Goal: Task Accomplishment & Management: Manage account settings

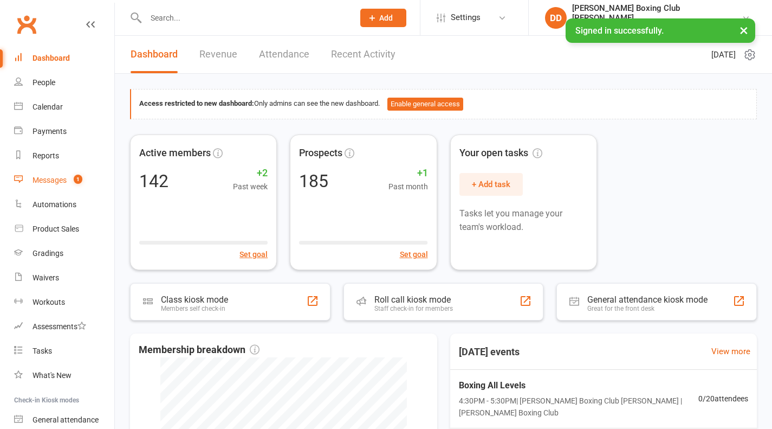
click at [46, 184] on div "Messages" at bounding box center [50, 180] width 34 height 9
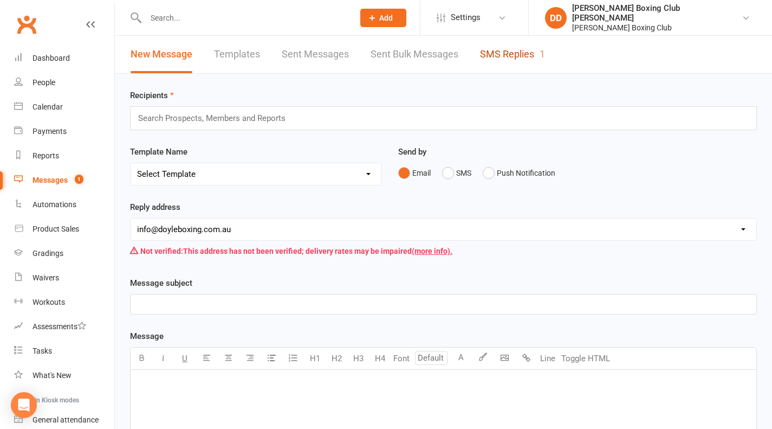
click at [510, 53] on link "SMS Replies 1" at bounding box center [512, 54] width 65 height 37
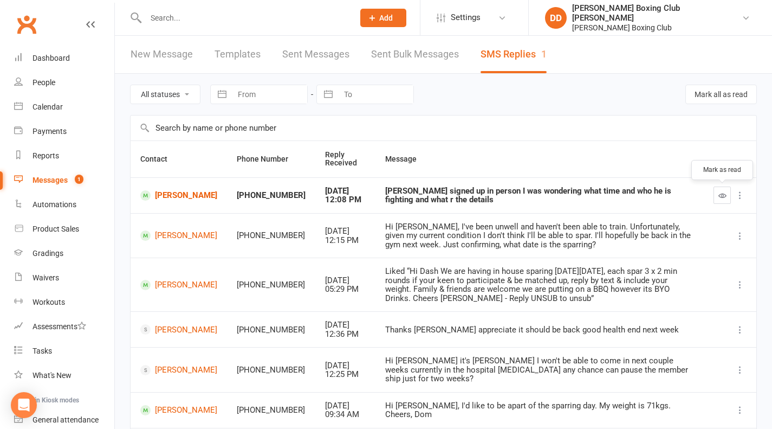
click at [722, 196] on icon "button" at bounding box center [723, 195] width 8 height 8
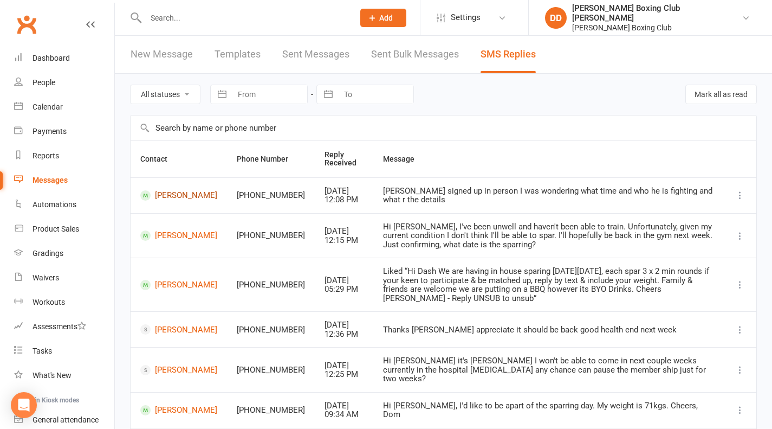
click at [166, 197] on link "[PERSON_NAME]" at bounding box center [178, 195] width 77 height 10
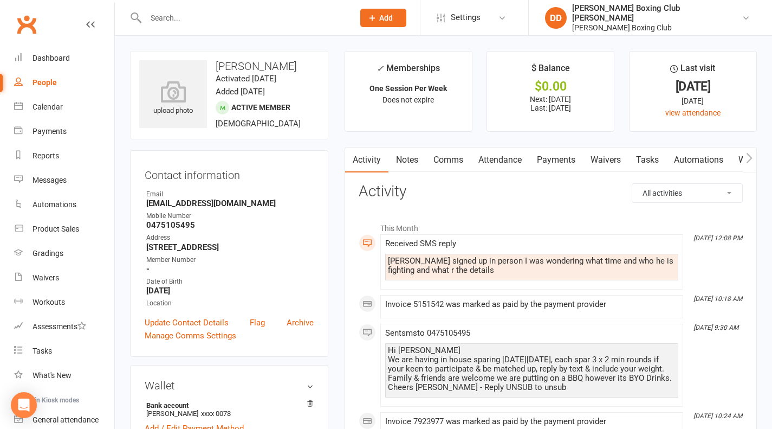
click at [454, 160] on link "Comms" at bounding box center [448, 159] width 45 height 25
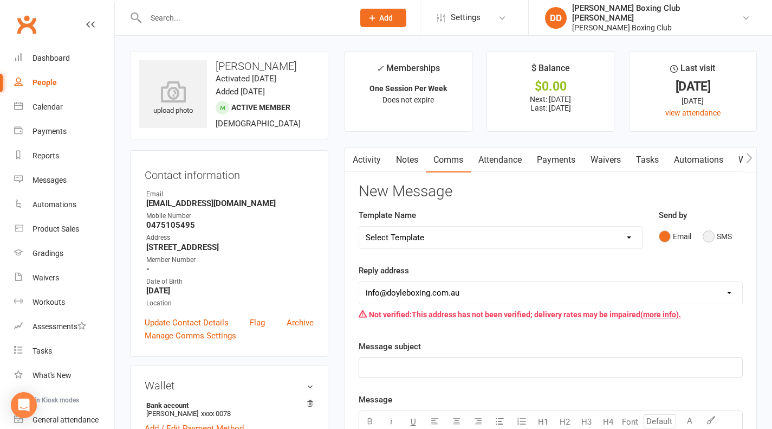
click at [711, 236] on button "SMS" at bounding box center [717, 236] width 29 height 21
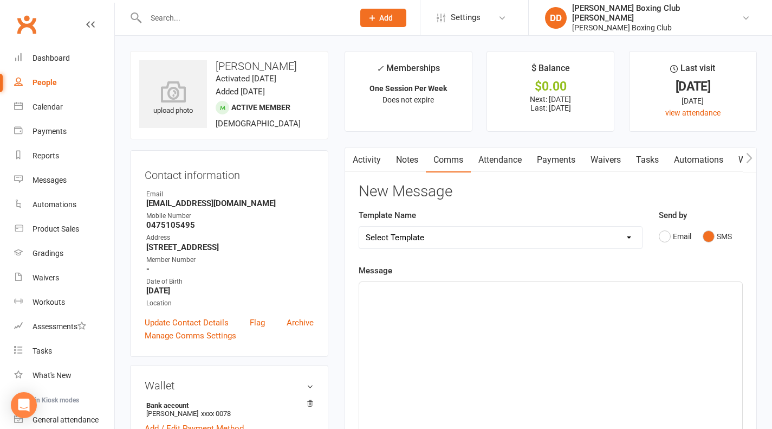
click at [428, 297] on p "﻿" at bounding box center [551, 291] width 370 height 13
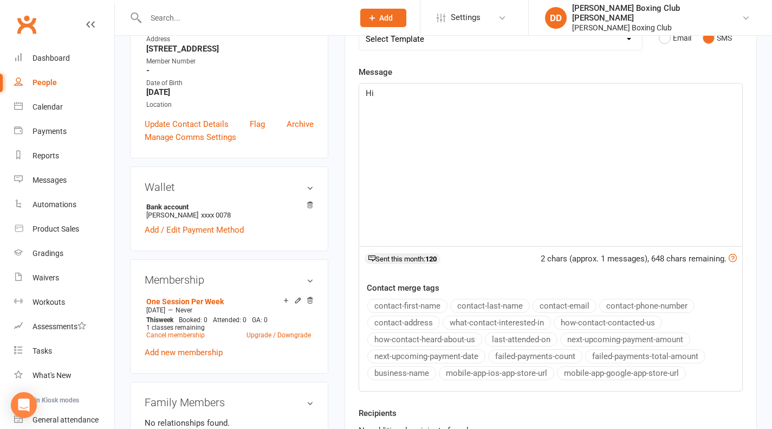
scroll to position [217, 0]
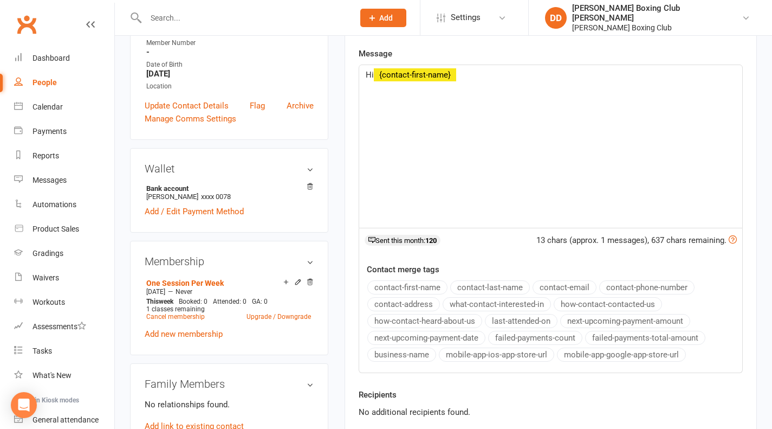
click at [400, 289] on button "contact-first-name" at bounding box center [407, 287] width 80 height 14
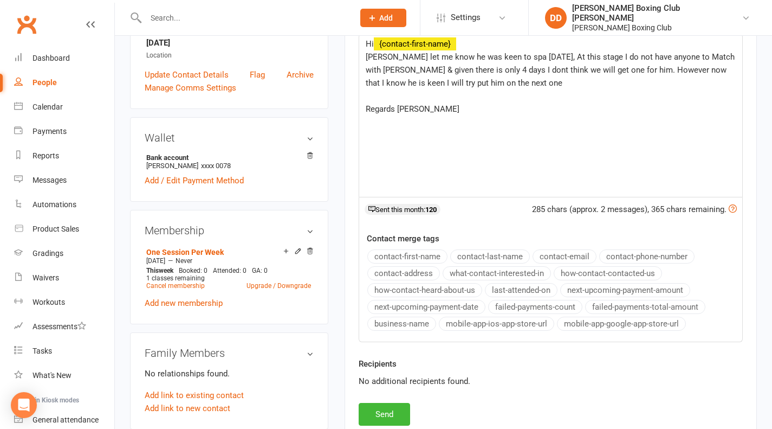
scroll to position [325, 0]
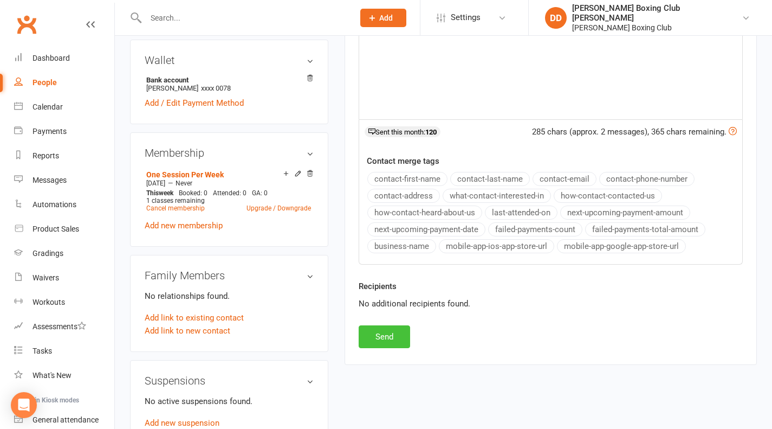
click at [397, 336] on button "Send" at bounding box center [384, 336] width 51 height 23
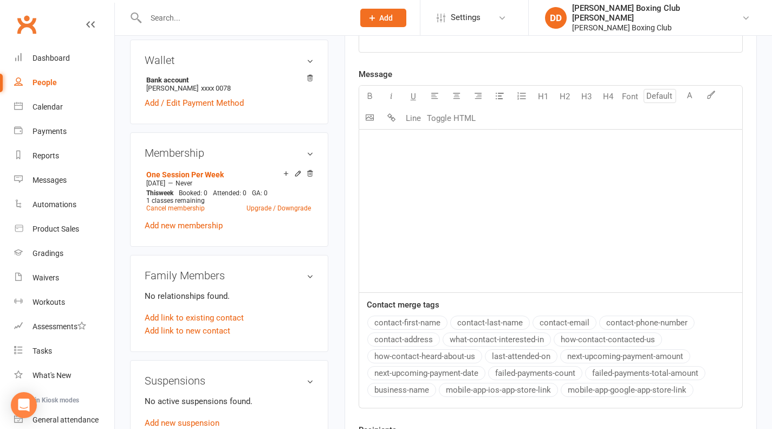
click at [175, 11] on input "text" at bounding box center [245, 17] width 204 height 15
click at [167, 21] on input "text" at bounding box center [245, 17] width 204 height 15
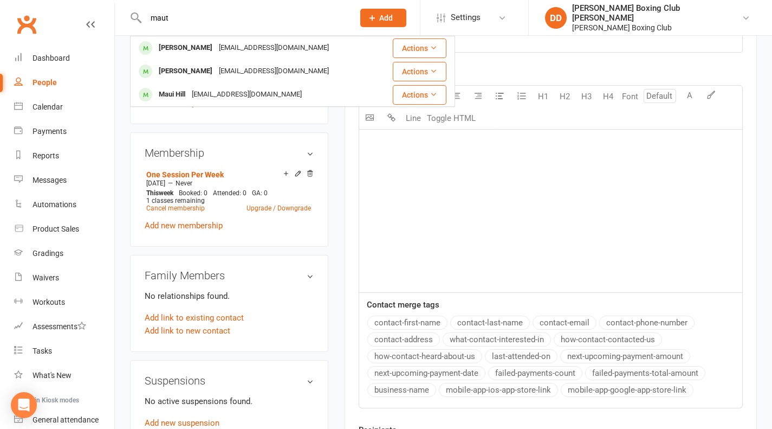
type input "maut"
click at [415, 51] on button "Actions" at bounding box center [420, 48] width 54 height 20
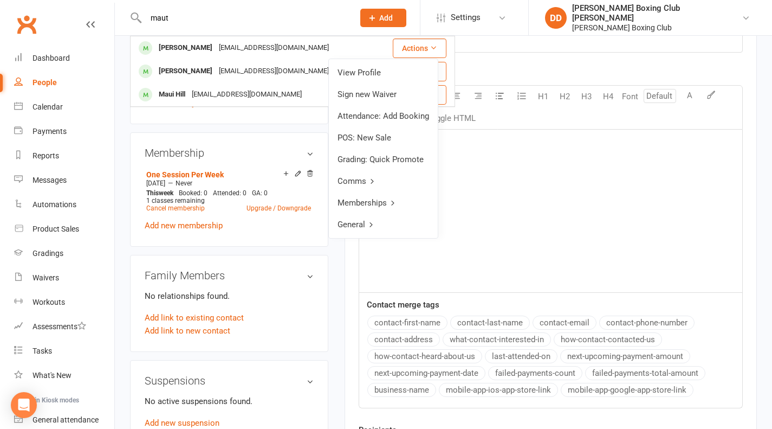
click at [378, 70] on link "View Profile" at bounding box center [383, 73] width 109 height 22
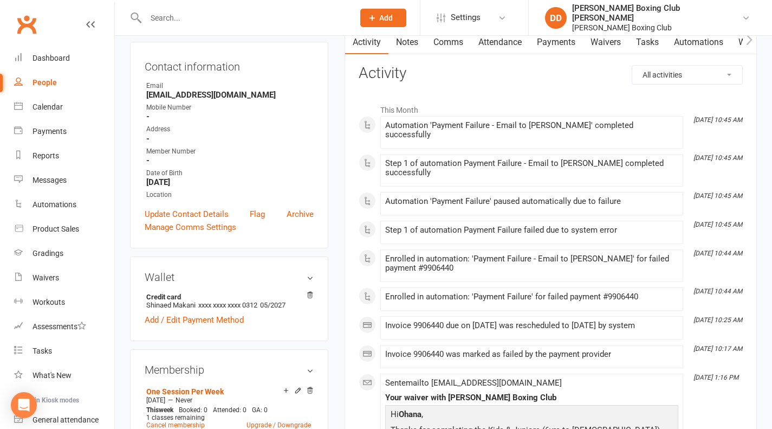
scroll to position [217, 0]
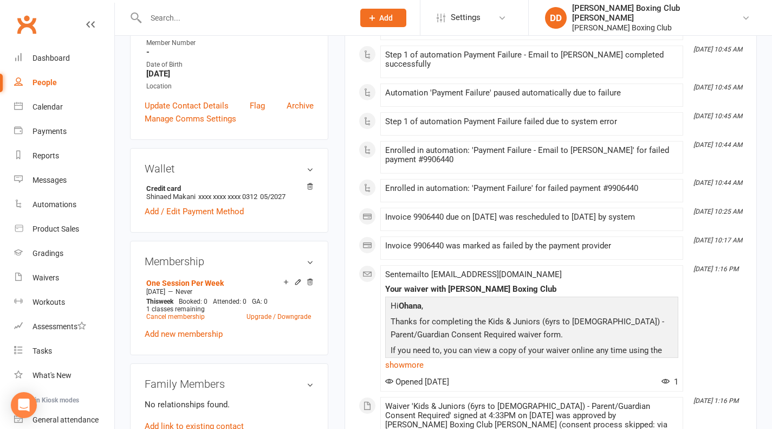
click at [297, 286] on icon at bounding box center [298, 282] width 8 height 8
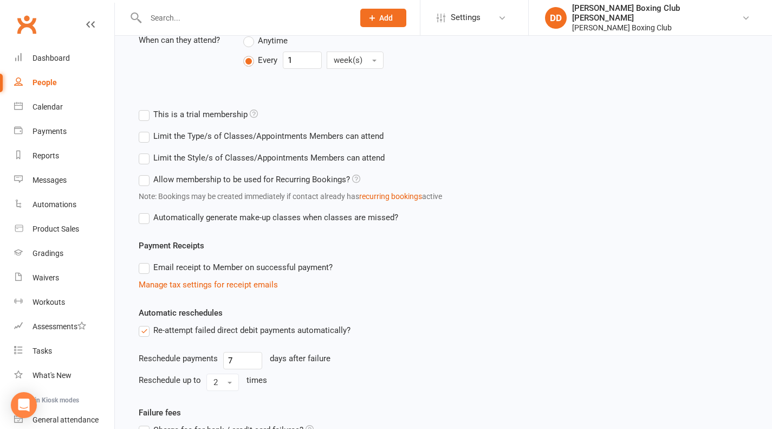
scroll to position [433, 0]
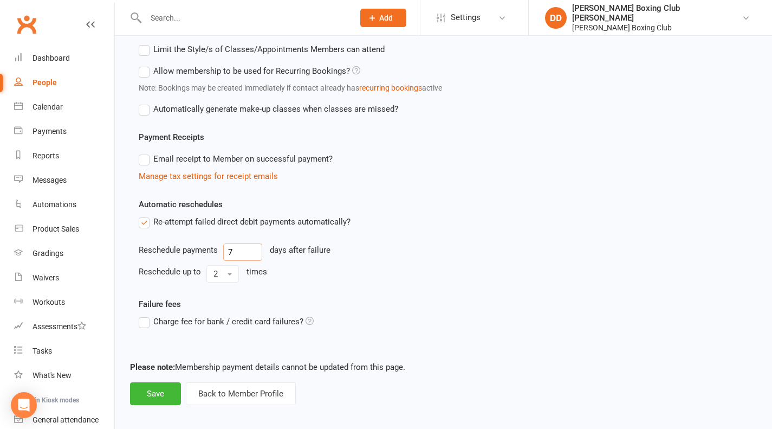
click at [238, 251] on input "7" at bounding box center [242, 251] width 39 height 17
type input "2"
click at [499, 256] on div "Automatic reschedules Re-attempt failed direct debit payments automatically? Re…" at bounding box center [444, 248] width 626 height 100
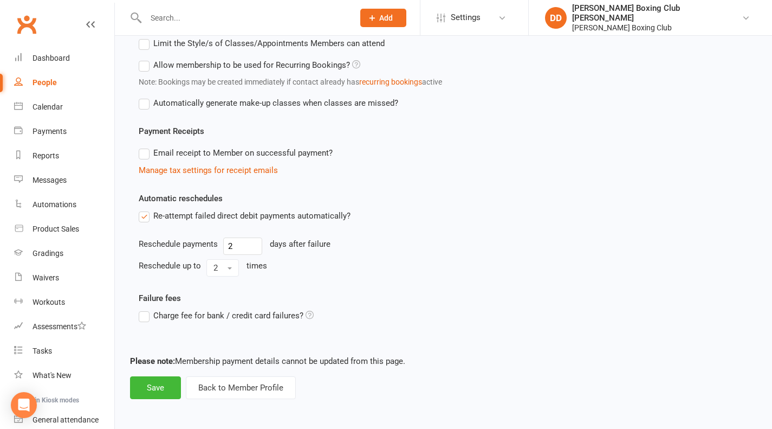
scroll to position [441, 0]
click at [250, 387] on button "Back to Member Profile" at bounding box center [241, 386] width 110 height 23
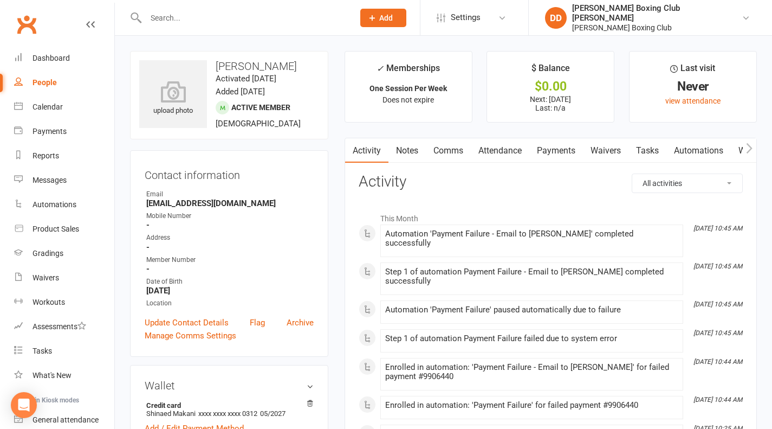
click at [196, 15] on input "text" at bounding box center [245, 17] width 204 height 15
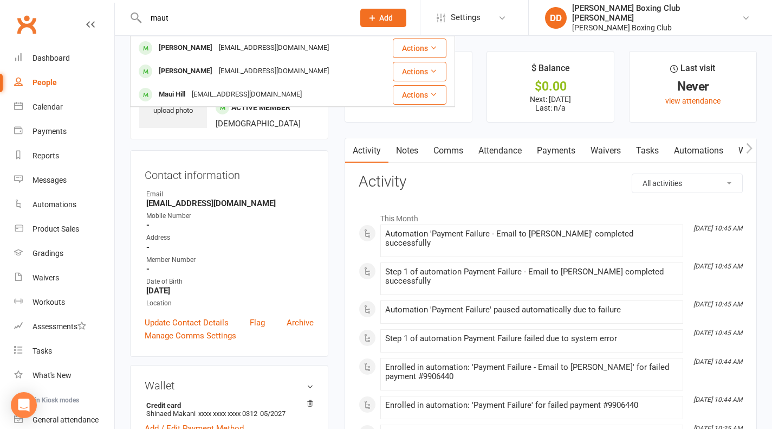
type input "maut"
click at [398, 69] on button "Actions" at bounding box center [420, 72] width 54 height 20
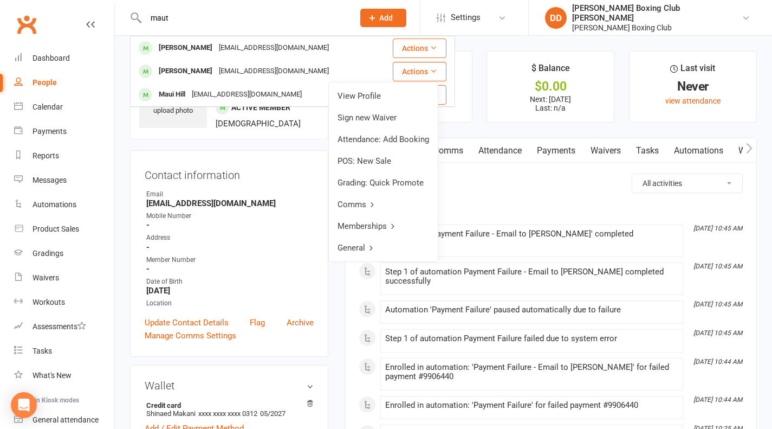
click at [372, 95] on link "View Profile" at bounding box center [383, 96] width 109 height 22
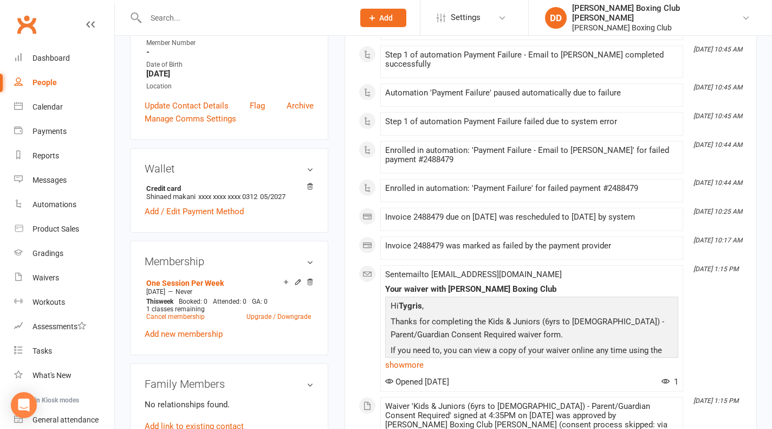
scroll to position [108, 0]
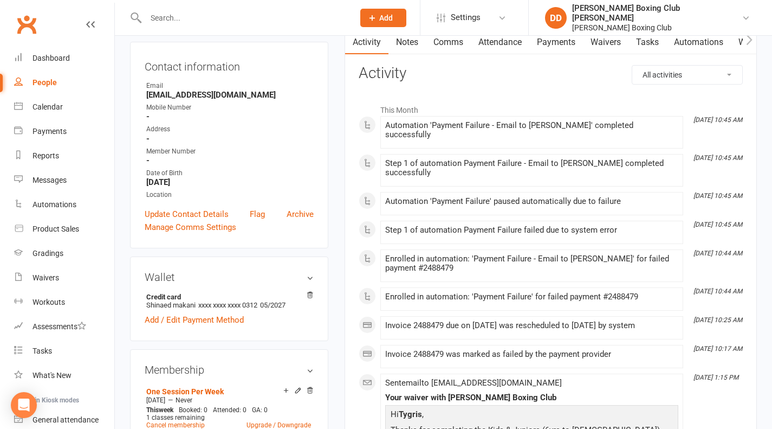
click at [296, 389] on icon at bounding box center [298, 390] width 8 height 8
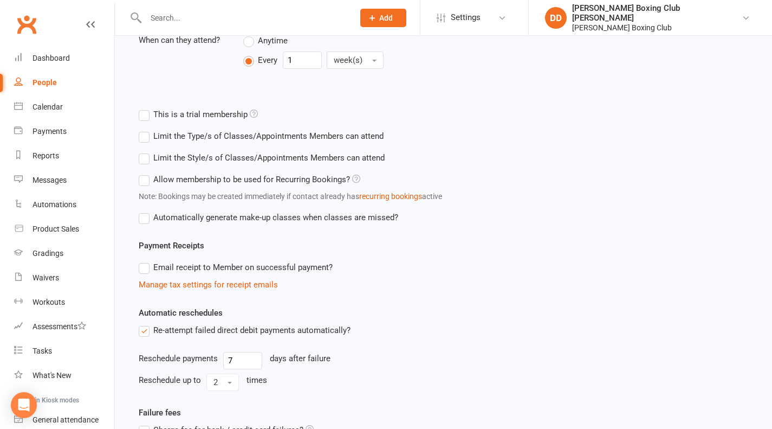
scroll to position [433, 0]
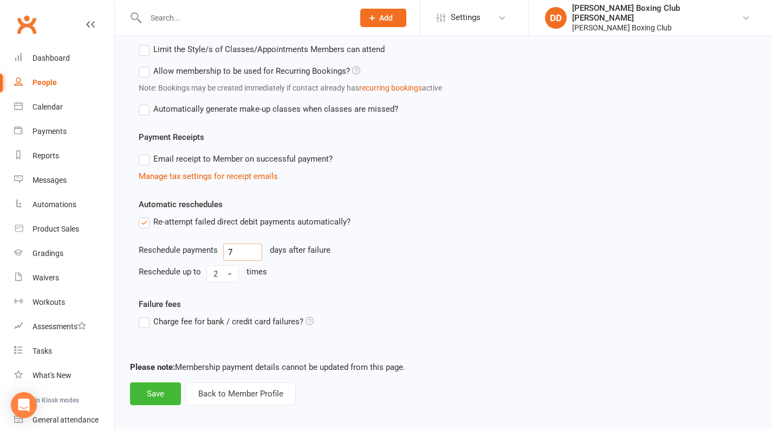
click at [248, 253] on input "7" at bounding box center [242, 251] width 39 height 17
type input "2"
click at [163, 400] on button "Save" at bounding box center [155, 393] width 51 height 23
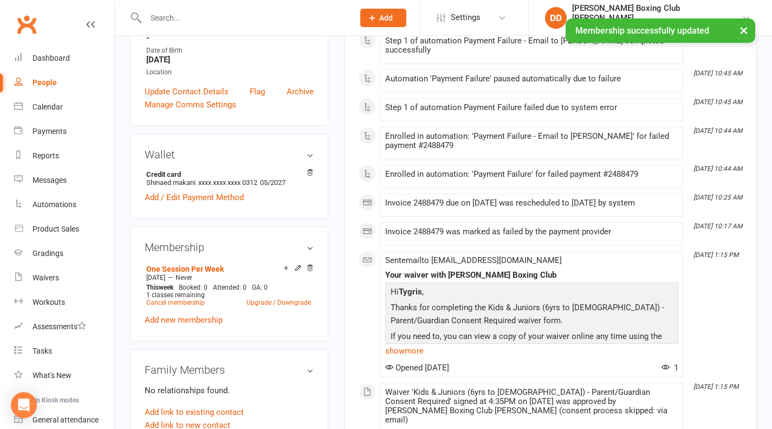
scroll to position [325, 0]
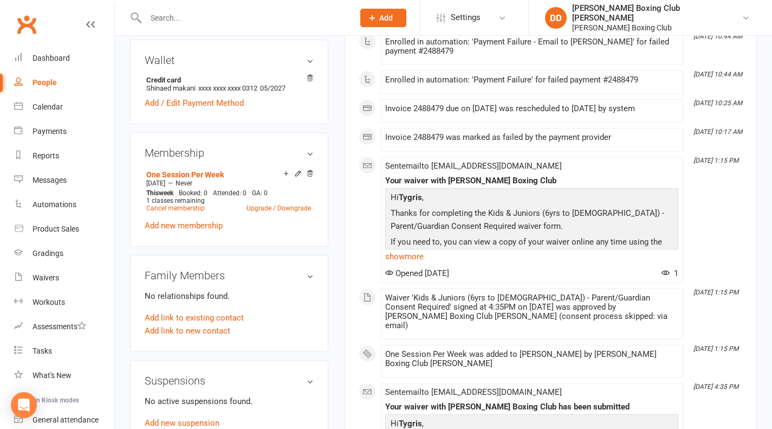
click at [180, 15] on input "text" at bounding box center [245, 17] width 204 height 15
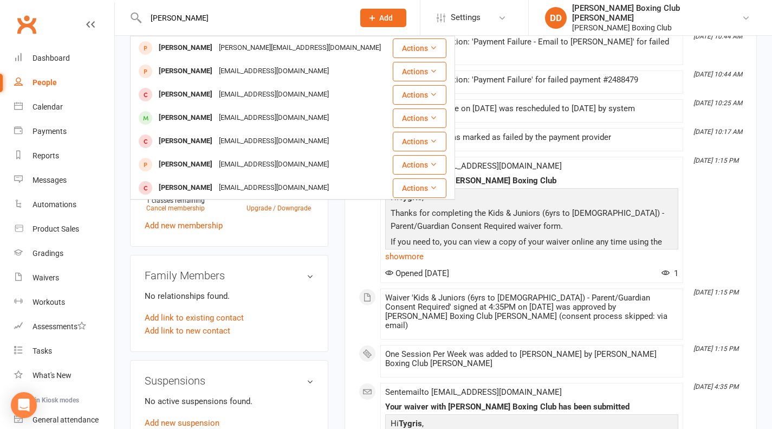
type input "[PERSON_NAME]"
click at [407, 115] on button "Actions" at bounding box center [420, 118] width 54 height 20
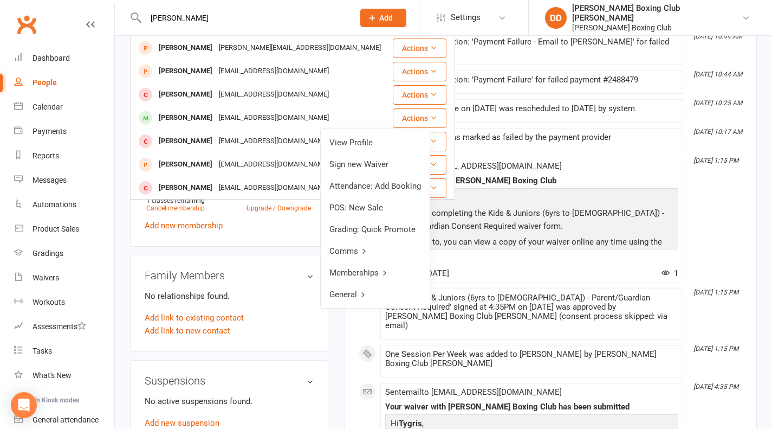
click at [361, 141] on link "View Profile" at bounding box center [375, 143] width 109 height 22
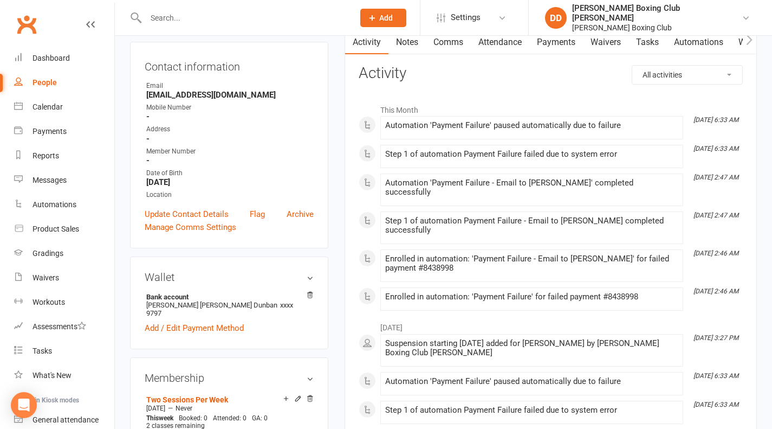
scroll to position [433, 0]
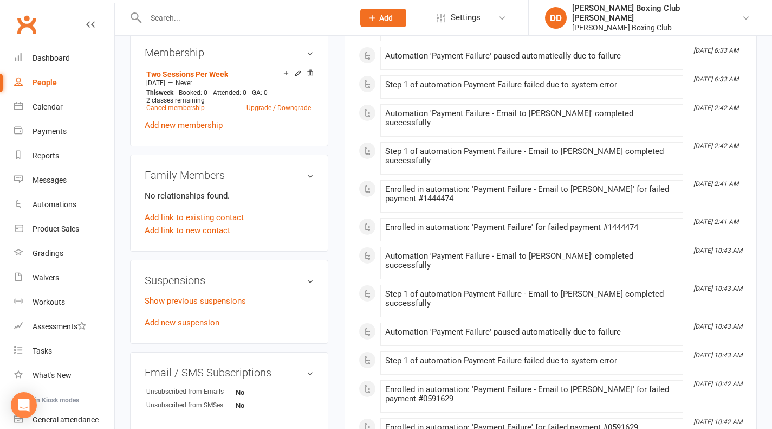
click at [298, 70] on icon at bounding box center [297, 72] width 5 height 5
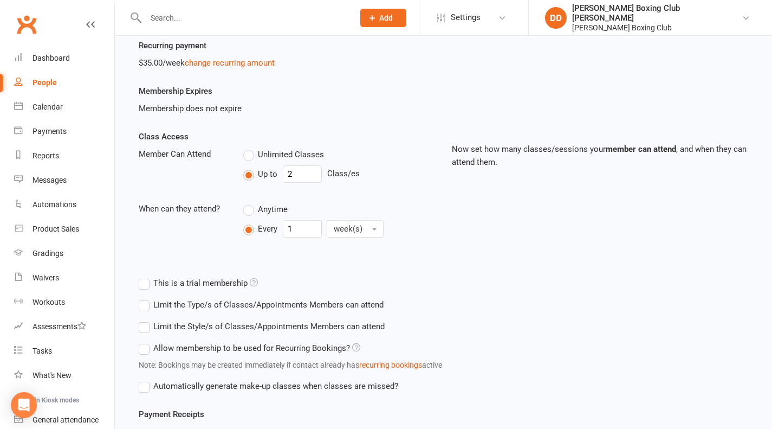
scroll to position [325, 0]
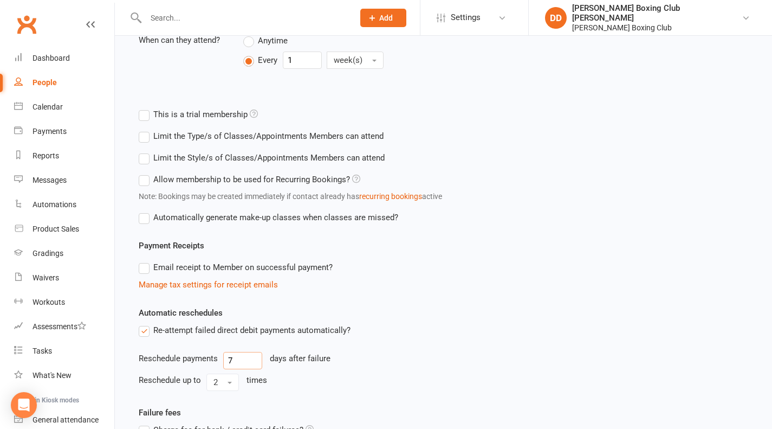
click at [242, 358] on input "7" at bounding box center [242, 360] width 39 height 17
type input "2"
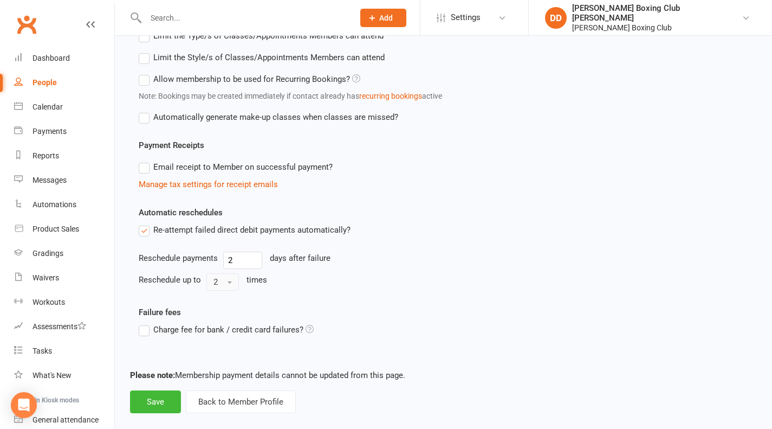
scroll to position [441, 0]
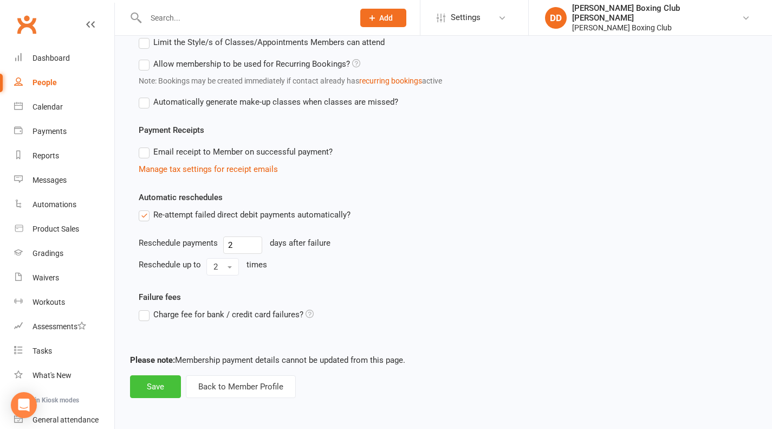
click at [159, 386] on button "Save" at bounding box center [155, 386] width 51 height 23
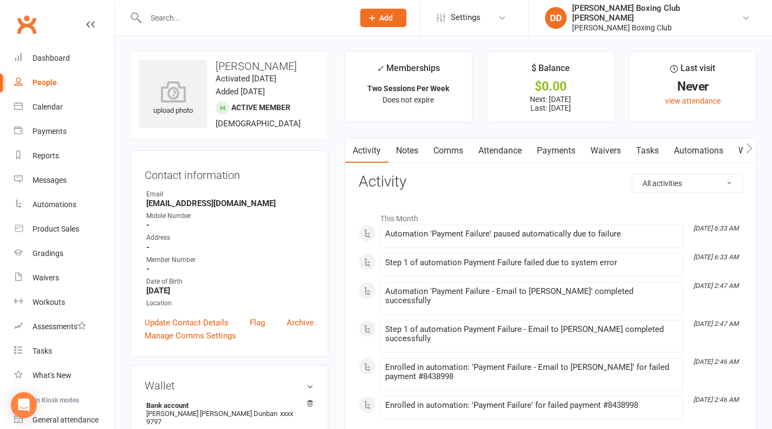
click at [44, 82] on div "People" at bounding box center [45, 82] width 24 height 9
select select "100"
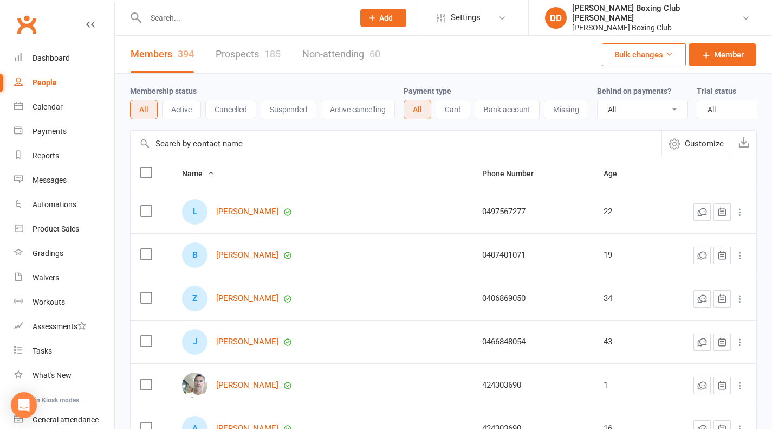
drag, startPoint x: 170, startPoint y: 28, endPoint x: 172, endPoint y: 20, distance: 8.4
click at [170, 27] on div at bounding box center [238, 17] width 216 height 35
click at [172, 20] on input "text" at bounding box center [245, 17] width 204 height 15
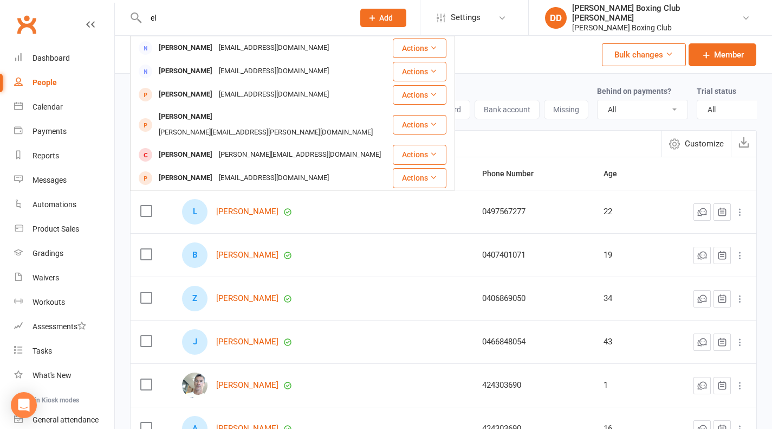
type input "e"
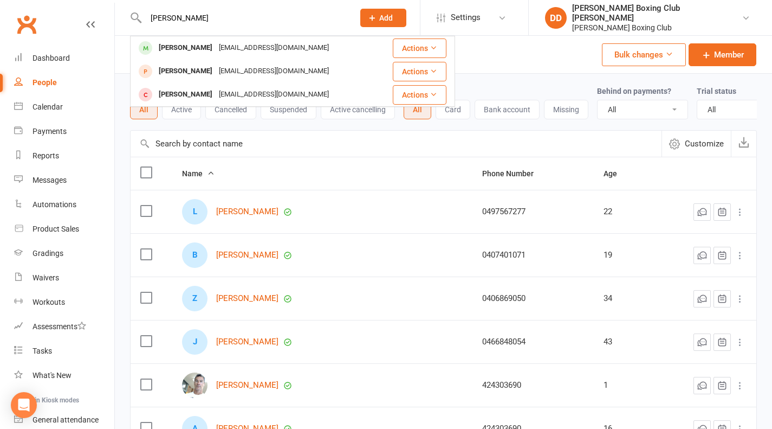
type input "[PERSON_NAME]"
click at [410, 44] on button "Actions" at bounding box center [420, 48] width 54 height 20
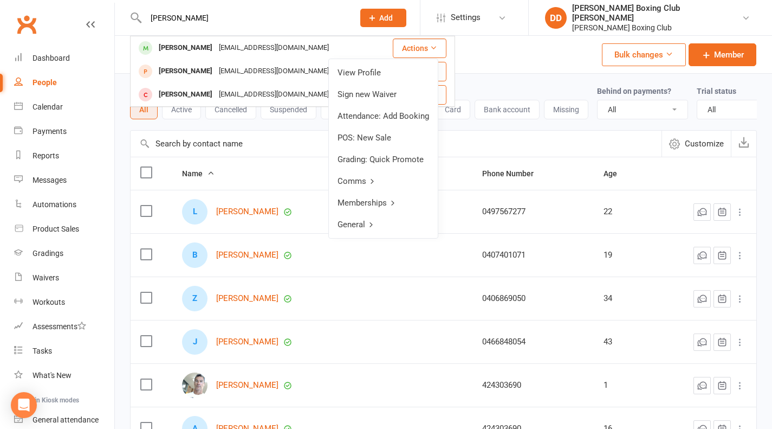
click at [358, 74] on link "View Profile" at bounding box center [383, 73] width 109 height 22
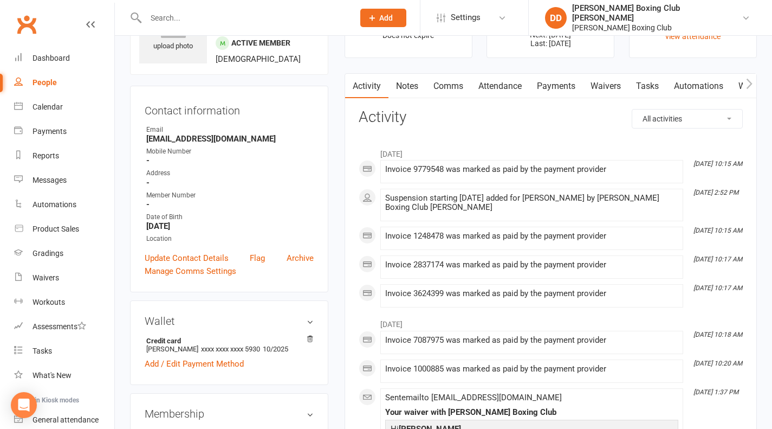
scroll to position [108, 0]
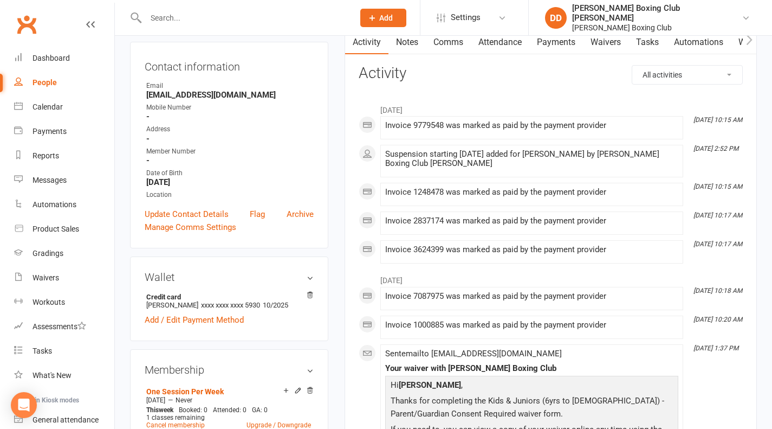
click at [178, 14] on input "text" at bounding box center [245, 17] width 204 height 15
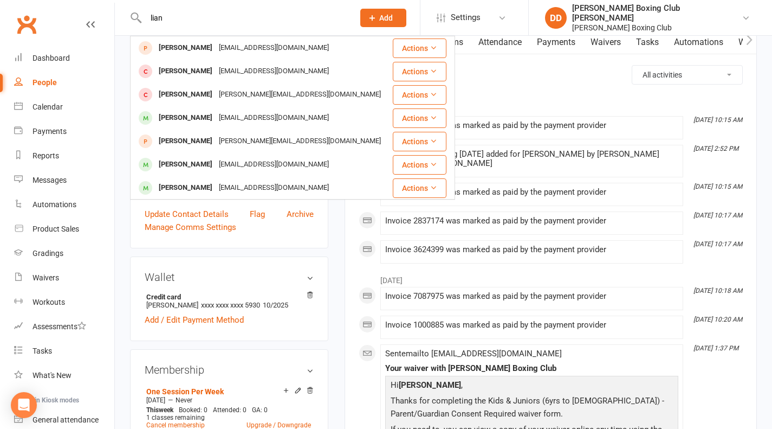
type input "lian"
click at [405, 97] on button "Actions" at bounding box center [420, 95] width 54 height 20
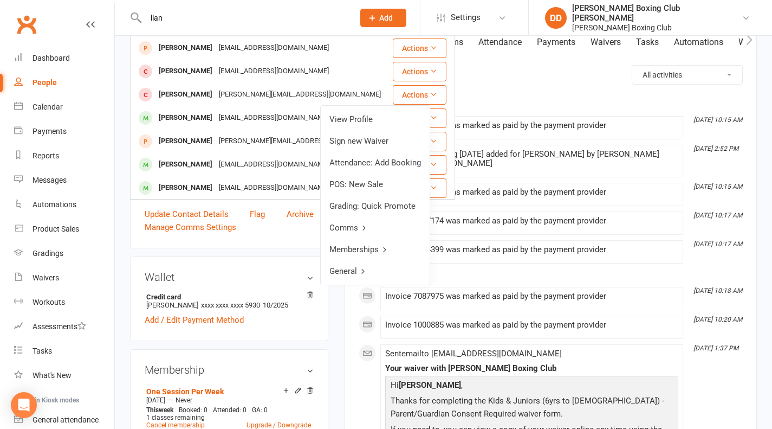
click at [369, 125] on link "View Profile" at bounding box center [375, 119] width 109 height 22
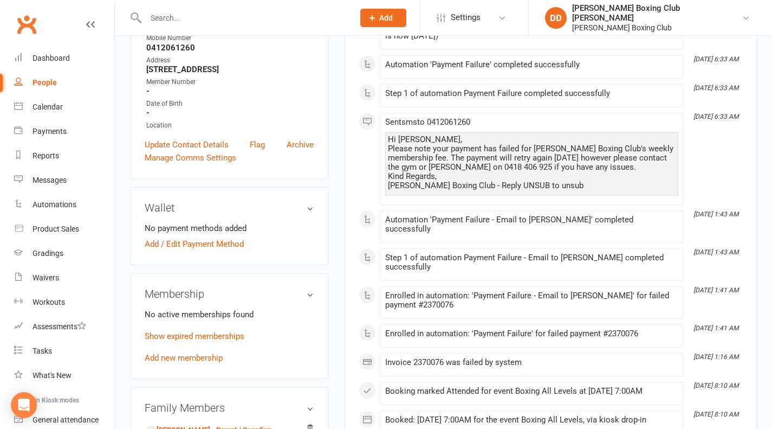
scroll to position [325, 0]
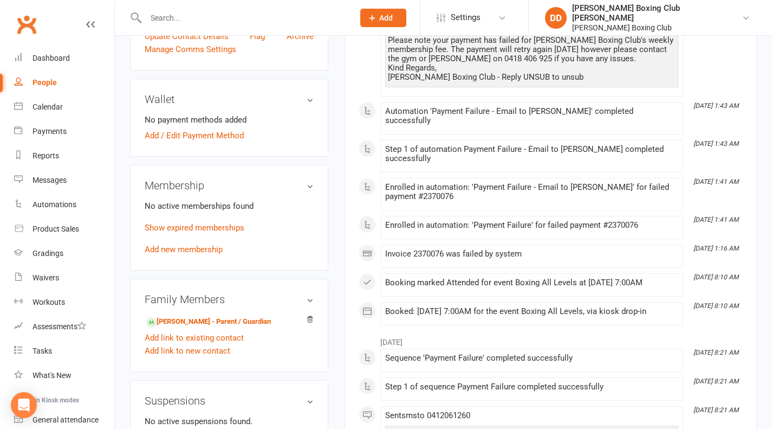
click at [193, 244] on link "Add new membership" at bounding box center [184, 249] width 78 height 10
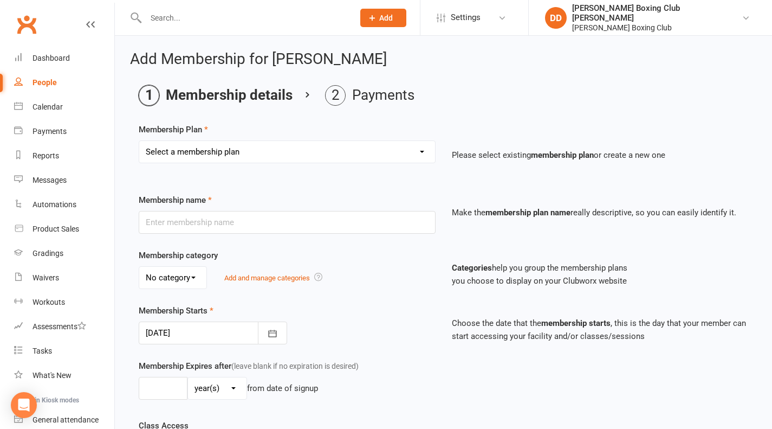
click at [423, 152] on select "Select a membership plan Create new Membership Plan One Session Per Week Two Se…" at bounding box center [287, 152] width 296 height 22
select select "1"
click at [139, 141] on select "Select a membership plan Create new Membership Plan One Session Per Week Two Se…" at bounding box center [287, 152] width 296 height 22
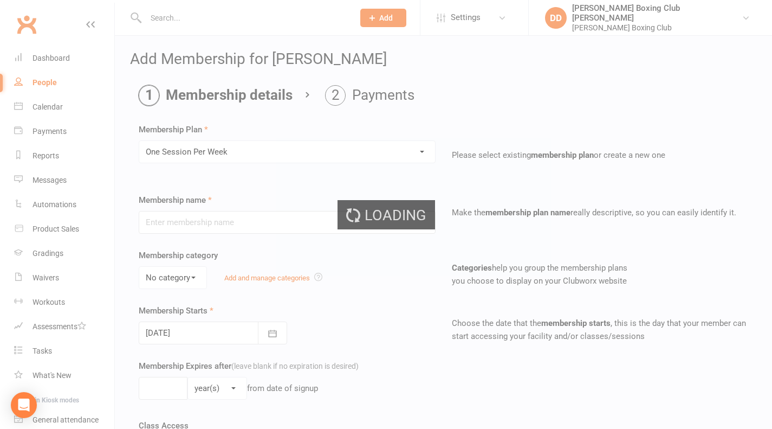
type input "One Session Per Week"
type input "0"
type input "1"
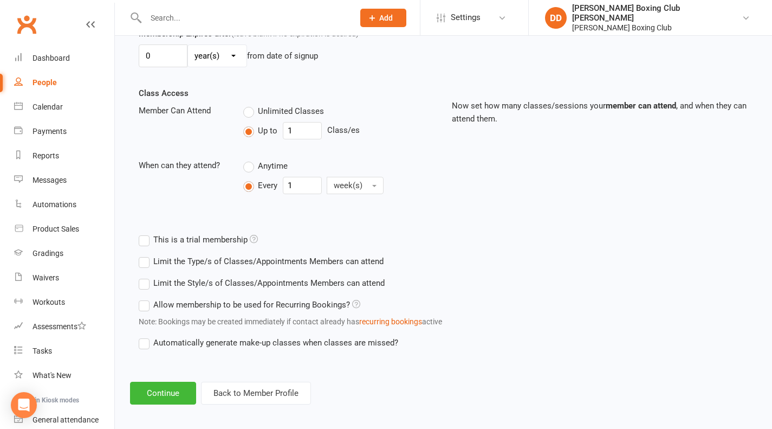
scroll to position [339, 0]
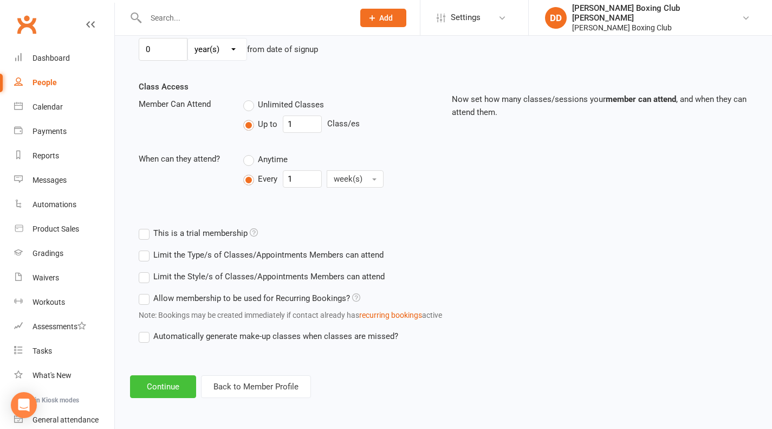
click at [172, 389] on button "Continue" at bounding box center [163, 386] width 66 height 23
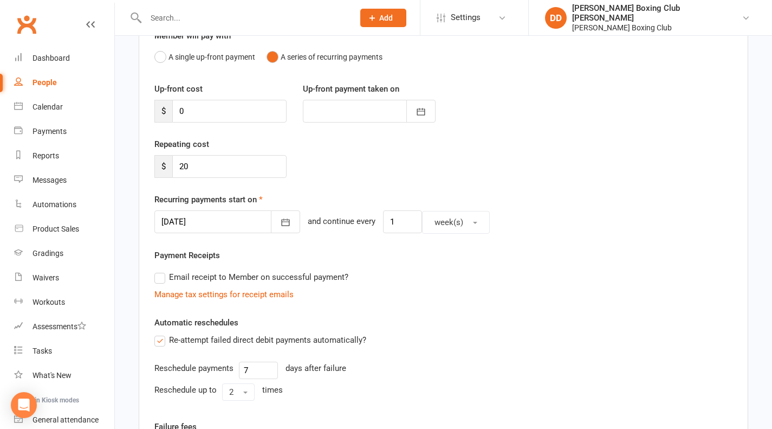
scroll to position [217, 0]
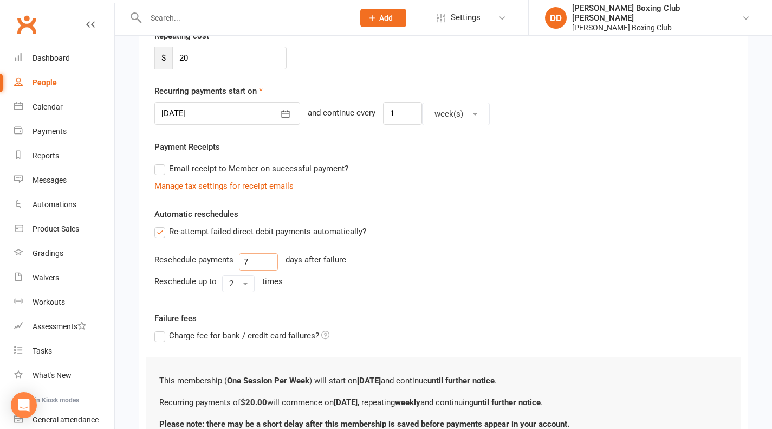
click at [258, 258] on input "7" at bounding box center [258, 261] width 39 height 17
type input "2"
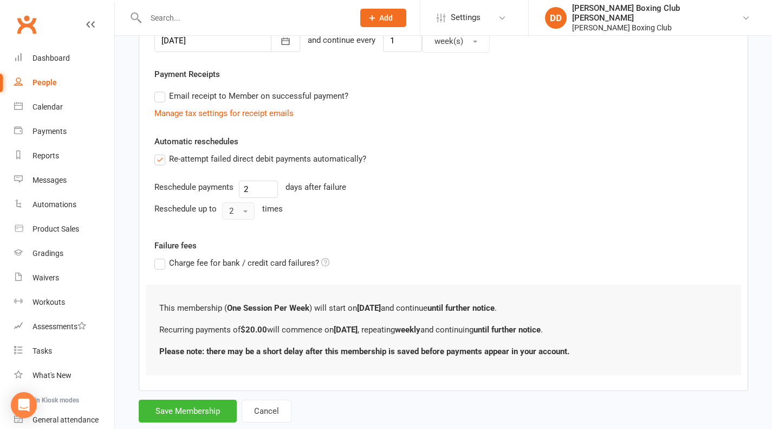
scroll to position [316, 0]
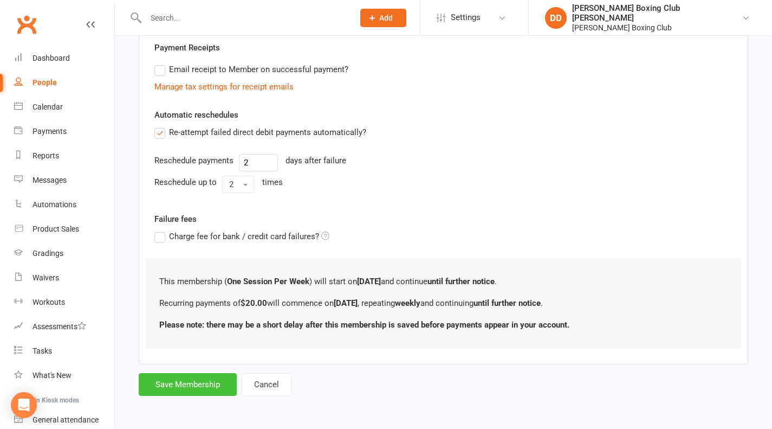
click at [204, 382] on button "Save Membership" at bounding box center [188, 384] width 98 height 23
